Goal: Information Seeking & Learning: Find specific fact

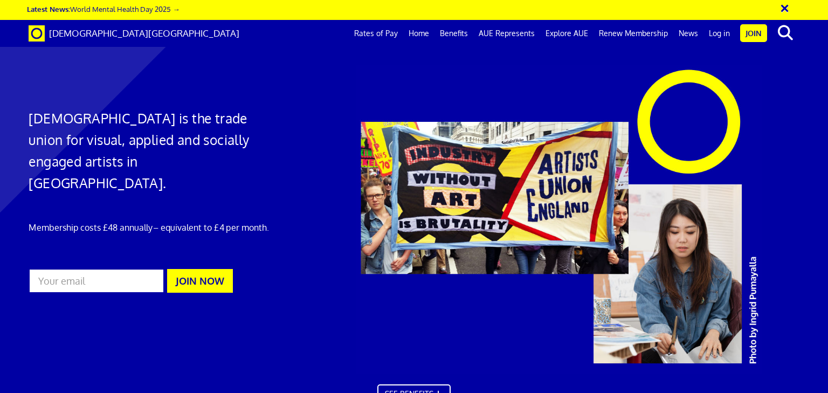
scroll to position [0, 8]
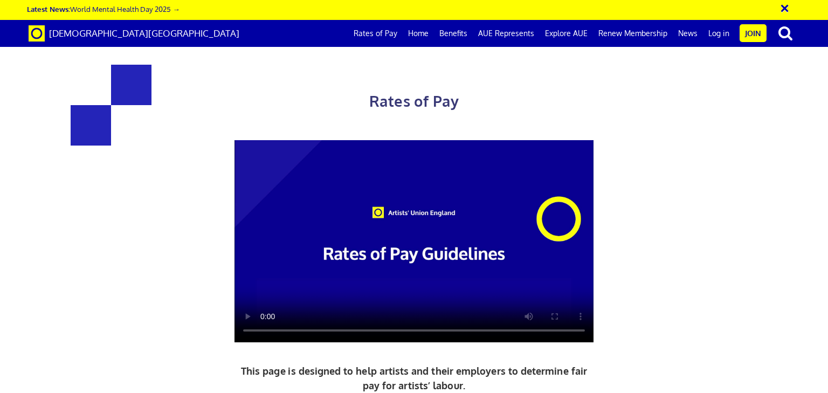
scroll to position [0, 8]
drag, startPoint x: 262, startPoint y: 209, endPoint x: 180, endPoint y: 212, distance: 82.0
copy h3 "£216.63"
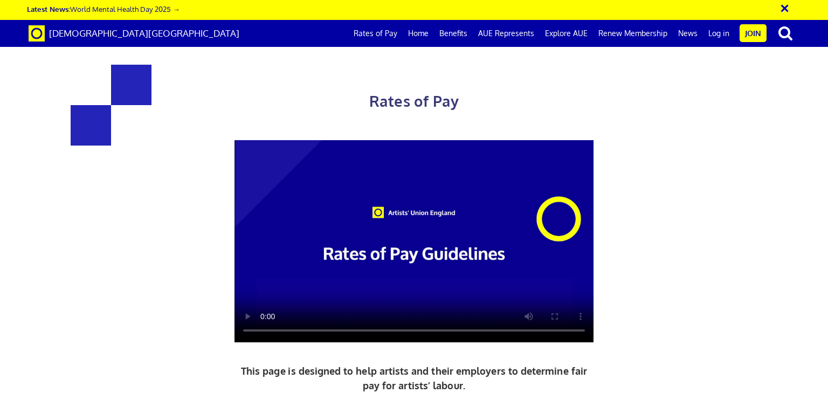
click at [652, 124] on div "Rates of Pay This page is designed to help artists and their employers to deter…" at bounding box center [414, 299] width 563 height 512
